Goal: Information Seeking & Learning: Learn about a topic

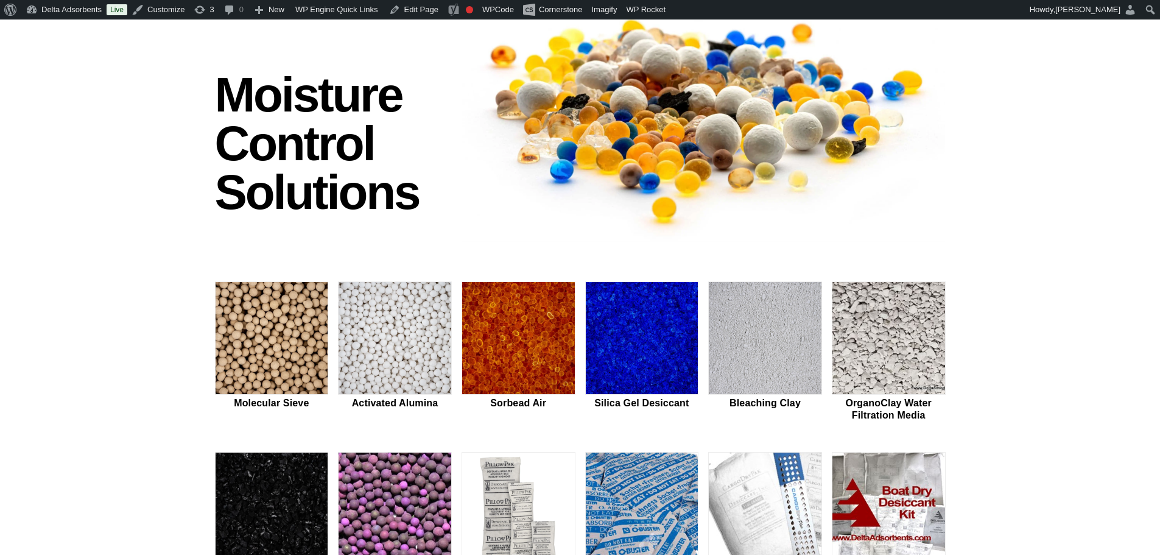
scroll to position [244, 0]
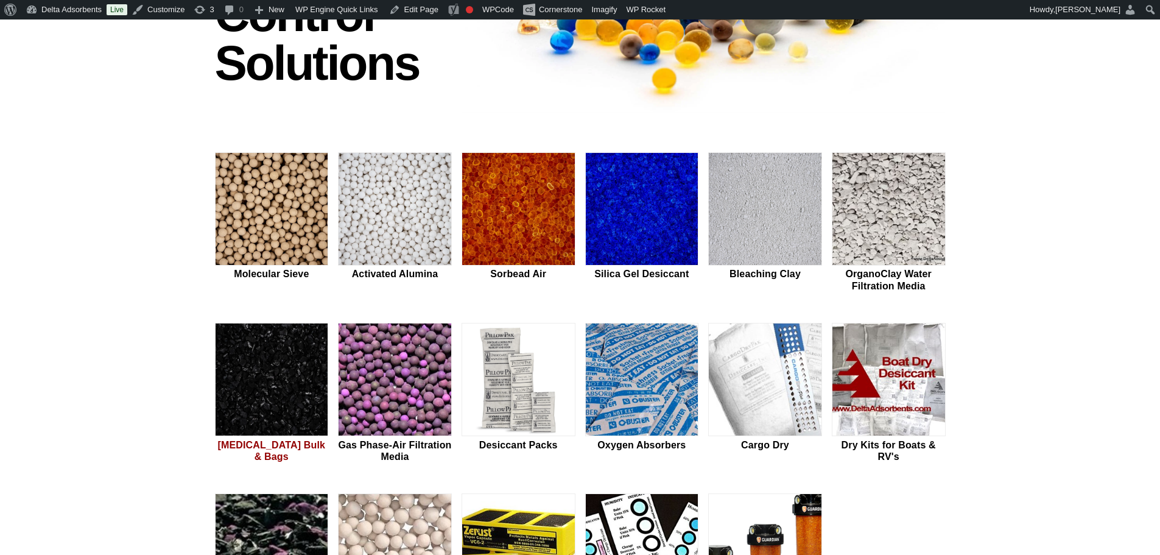
click at [247, 380] on img at bounding box center [272, 379] width 113 height 113
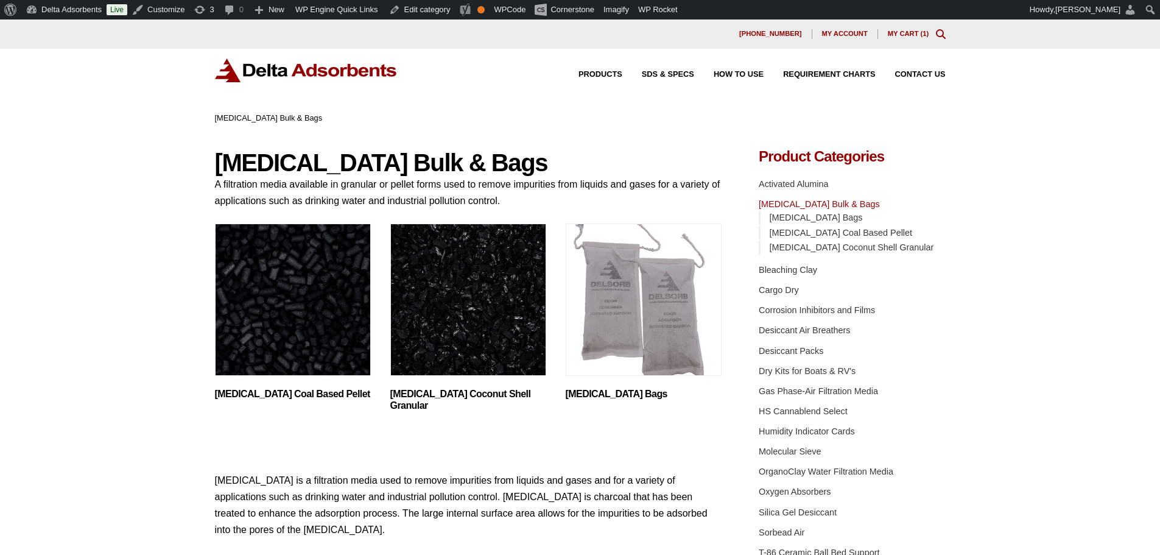
click at [322, 318] on img "Visit product category Activated Carbon Coal Based Pellet" at bounding box center [293, 299] width 156 height 152
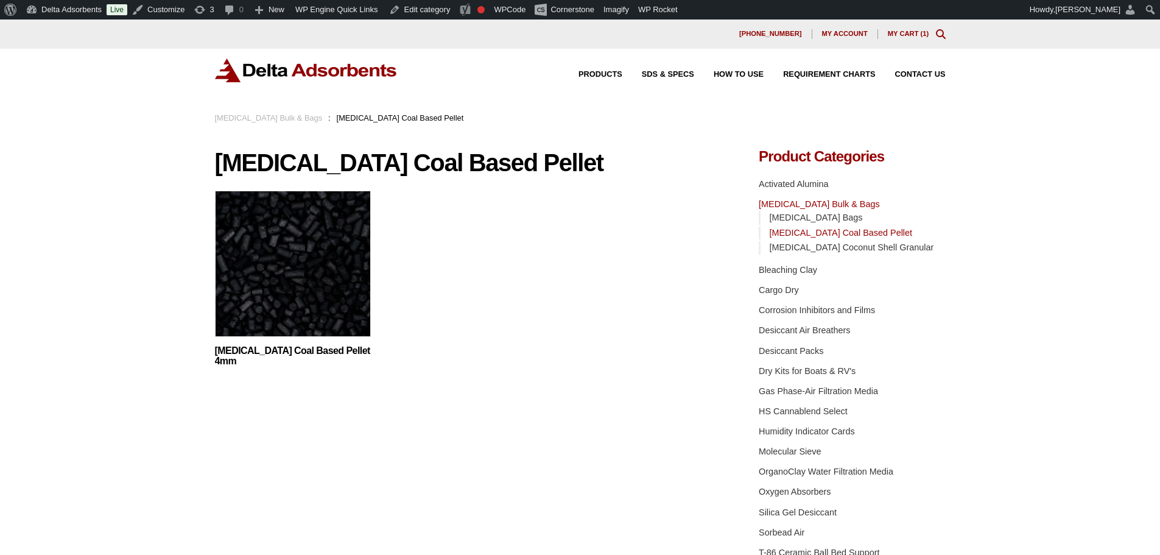
click at [322, 318] on img at bounding box center [293, 267] width 156 height 152
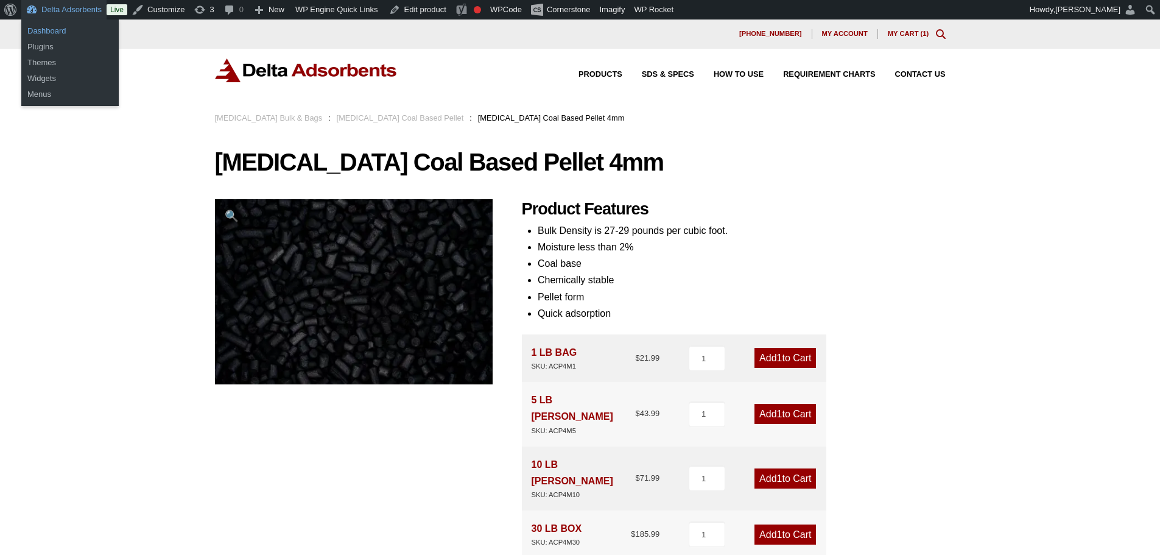
click at [54, 36] on link "Dashboard" at bounding box center [69, 31] width 97 height 16
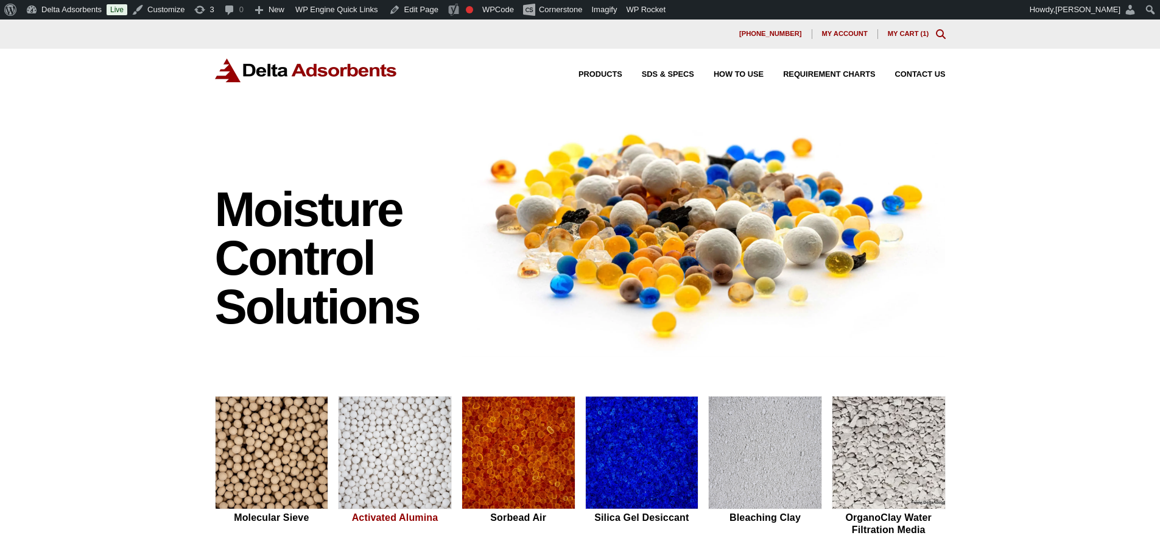
click at [403, 465] on img at bounding box center [395, 452] width 113 height 113
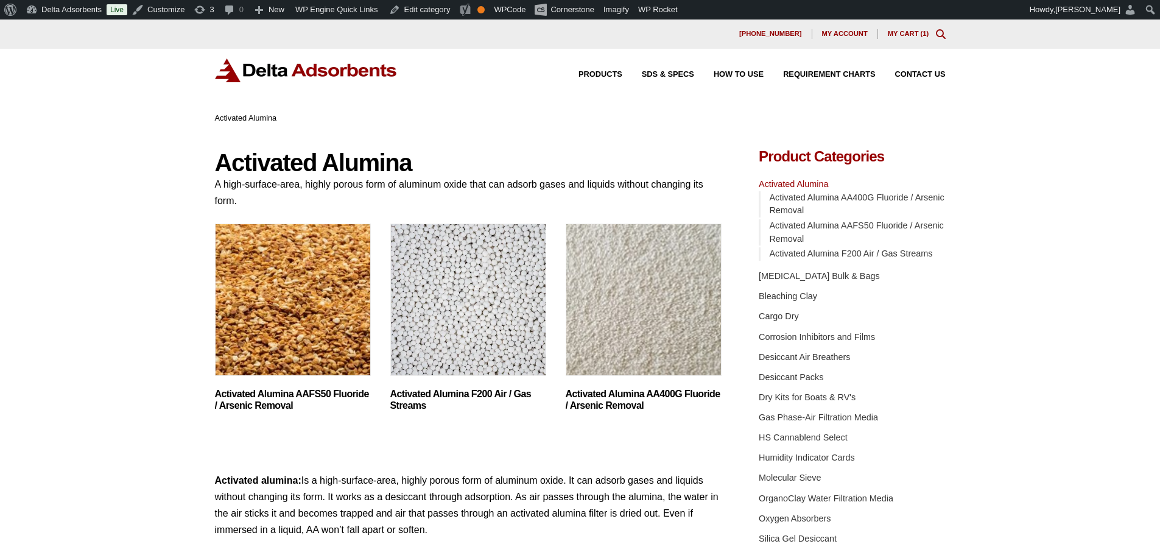
click at [413, 287] on img "Visit product category Activated Alumina F200 Air / Gas Streams" at bounding box center [468, 299] width 156 height 152
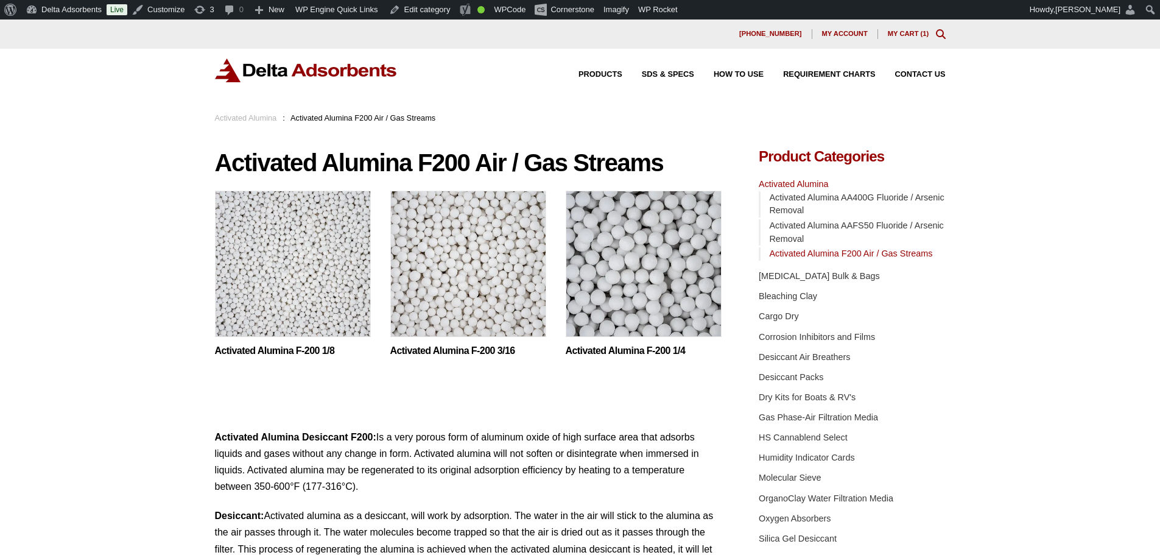
click at [435, 295] on img at bounding box center [468, 267] width 156 height 152
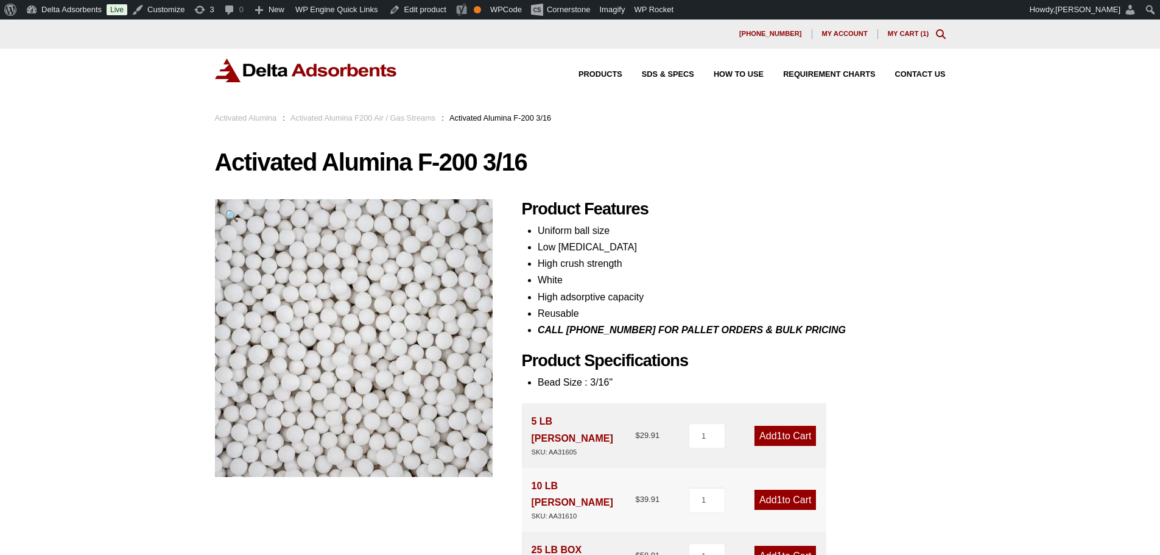
click at [260, 73] on img at bounding box center [306, 70] width 183 height 24
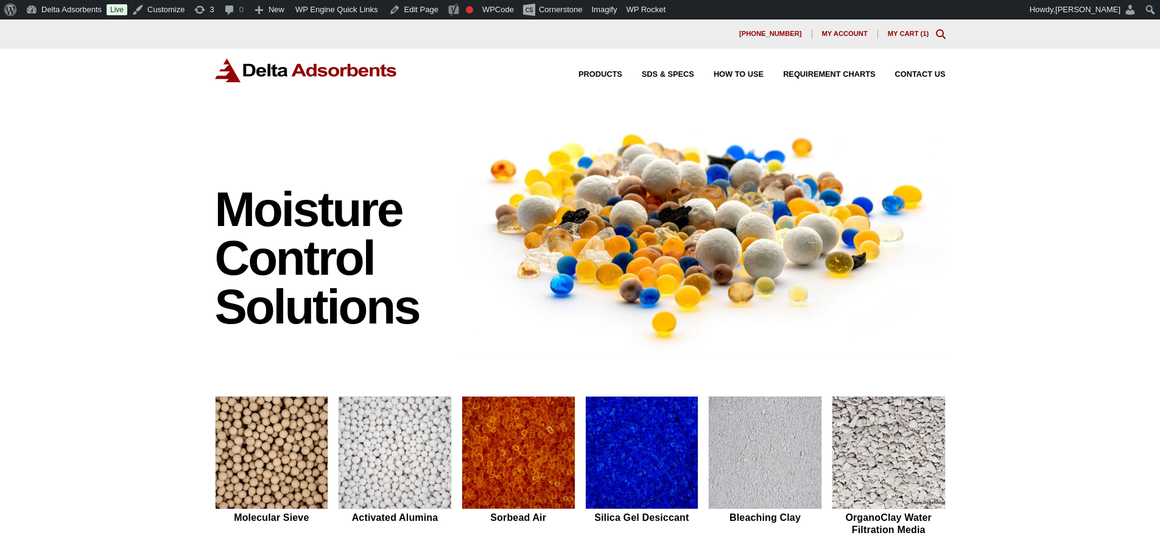
drag, startPoint x: 105, startPoint y: 111, endPoint x: 97, endPoint y: 76, distance: 36.2
click at [105, 111] on div "Products SDS & SPECS How to Use Requirement Charts Contact Us" at bounding box center [580, 80] width 1160 height 63
drag, startPoint x: 986, startPoint y: 137, endPoint x: 974, endPoint y: 3, distance: 134.5
click at [986, 137] on div "Moisture Control Solutions Moisture control solutions Molecular Sieve Activated…" at bounding box center [580, 514] width 1160 height 806
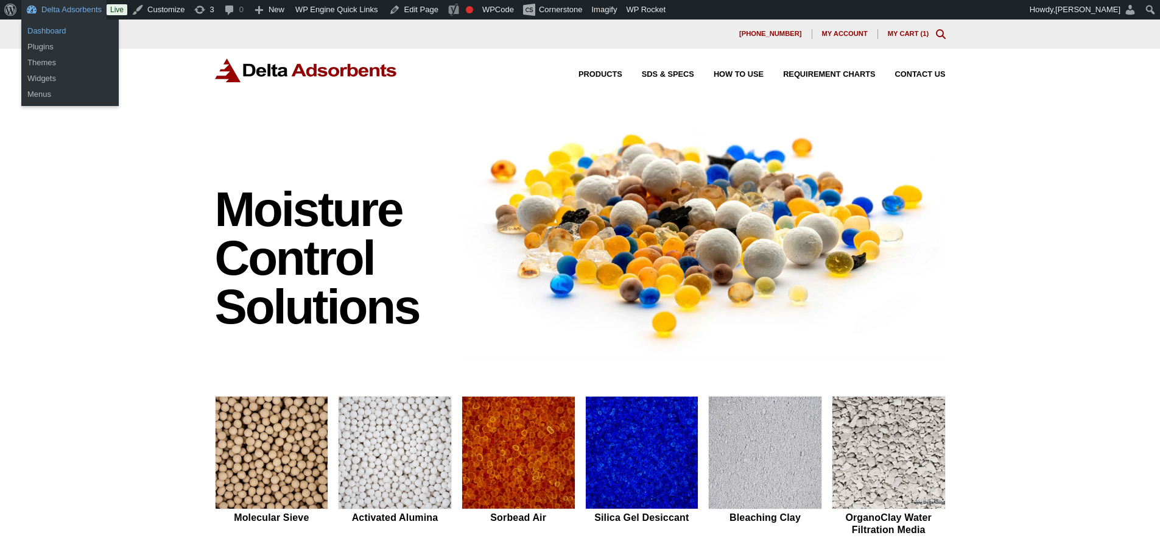
click at [65, 29] on link "Dashboard" at bounding box center [69, 31] width 97 height 16
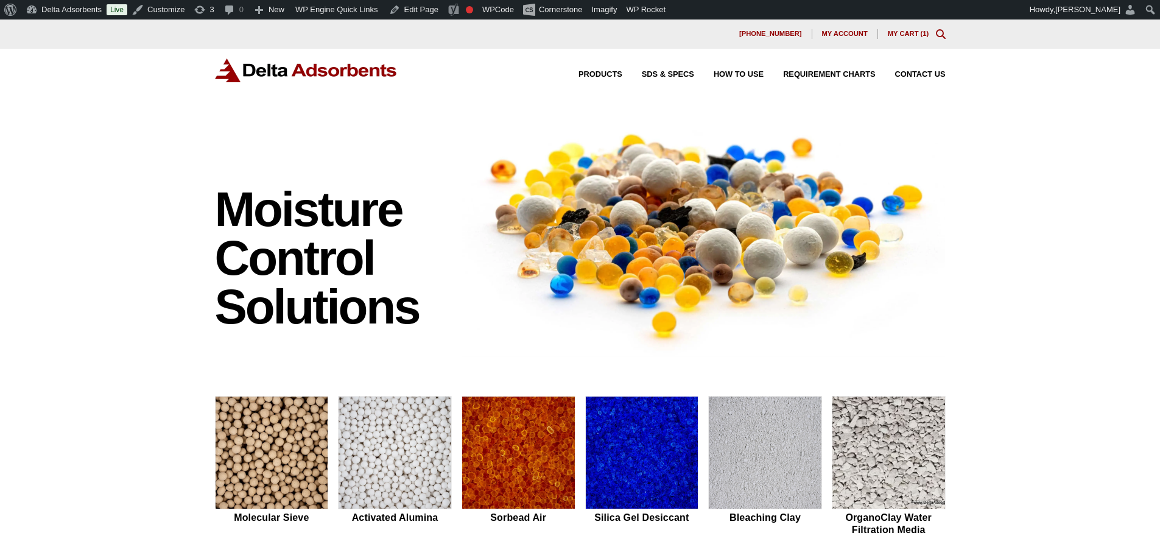
click at [100, 197] on div "Moisture Control Solutions Moisture control solutions Molecular Sieve Activated…" at bounding box center [580, 514] width 1160 height 806
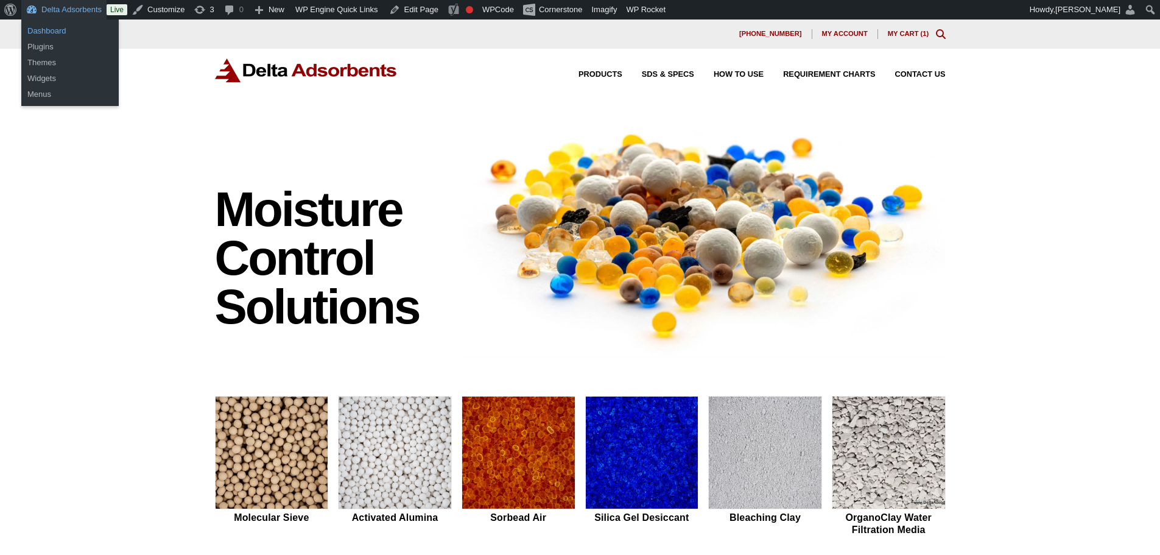
click at [63, 29] on link "Dashboard" at bounding box center [69, 31] width 97 height 16
click at [43, 30] on link "Dashboard" at bounding box center [69, 31] width 97 height 16
